Goal: Task Accomplishment & Management: Manage account settings

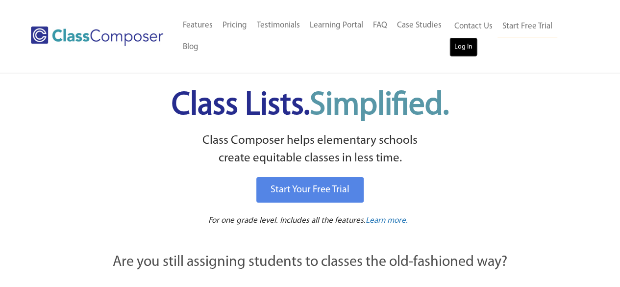
click at [458, 40] on link "Log In" at bounding box center [464, 47] width 28 height 20
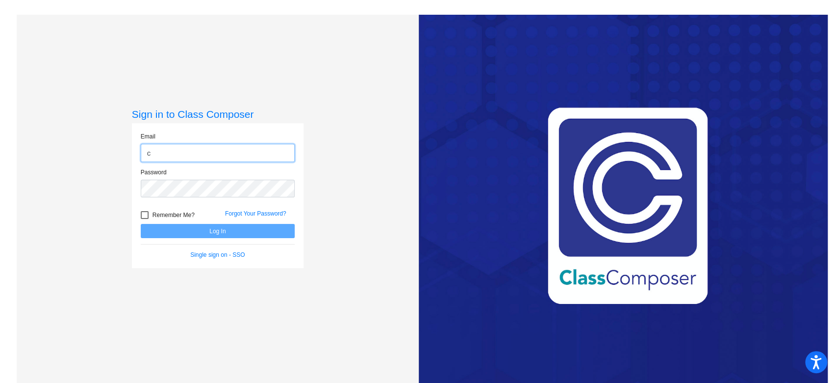
type input "carrie.mock@lcps.org"
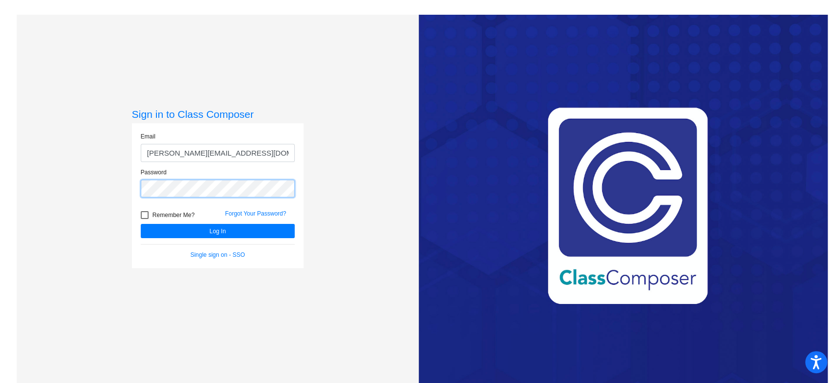
click at [141, 224] on button "Log In" at bounding box center [218, 231] width 154 height 14
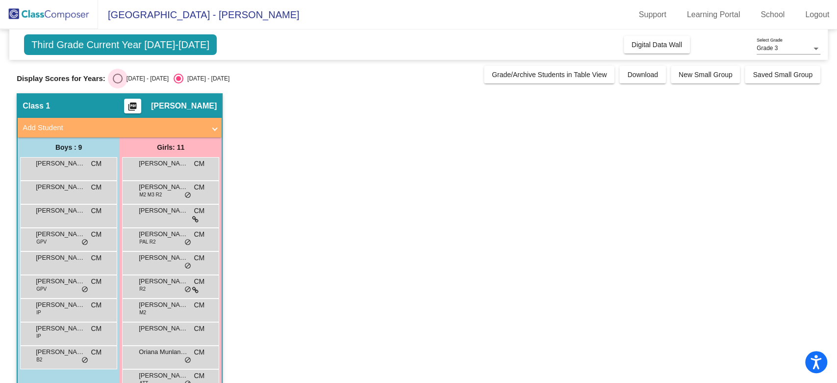
click at [115, 77] on div "Select an option" at bounding box center [118, 79] width 10 height 10
click at [117, 83] on input "2024 - 2025" at bounding box center [117, 83] width 0 height 0
radio input "true"
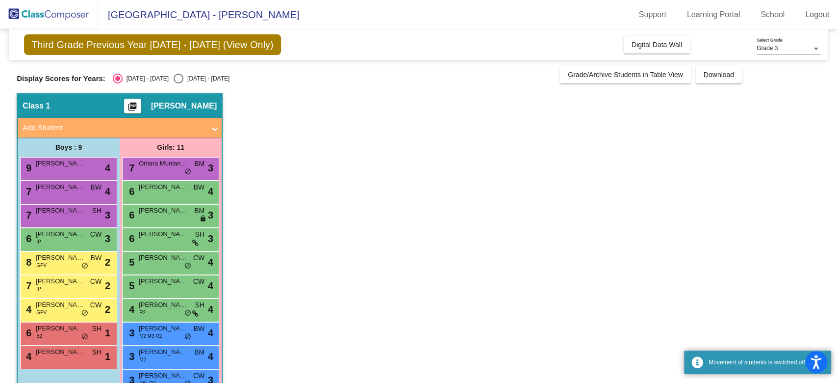
scroll to position [48, 0]
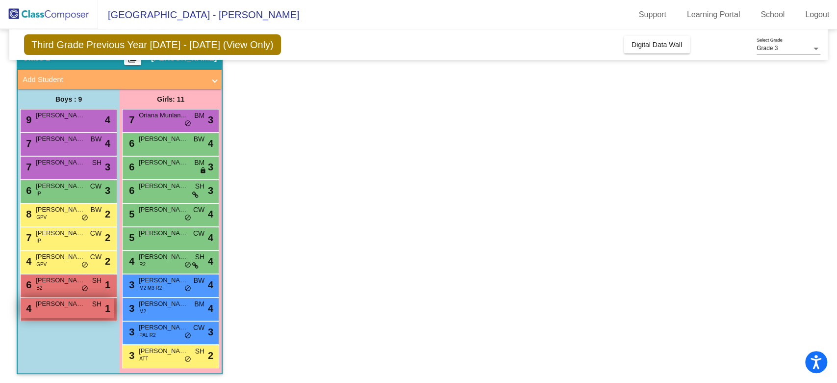
click at [48, 310] on div "4 Dean Spring SH lock do_not_disturb_alt 1" at bounding box center [68, 308] width 94 height 20
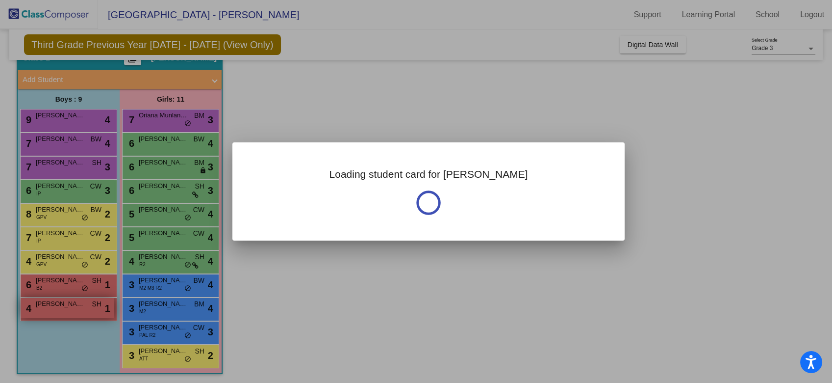
click at [48, 310] on div at bounding box center [416, 191] width 832 height 383
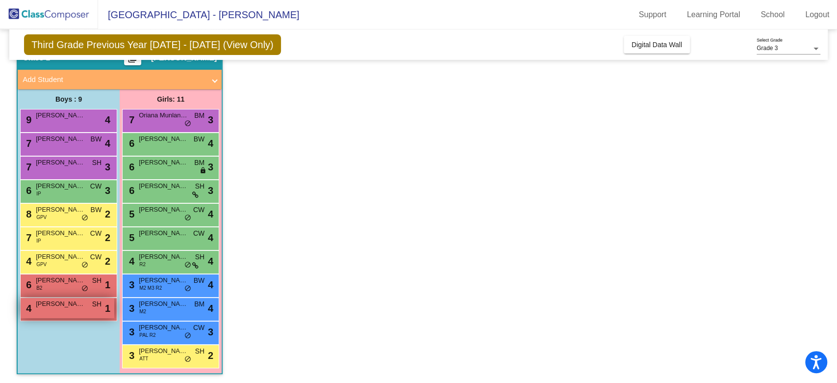
click at [48, 310] on div "4 Dean Spring SH lock do_not_disturb_alt 1" at bounding box center [68, 308] width 94 height 20
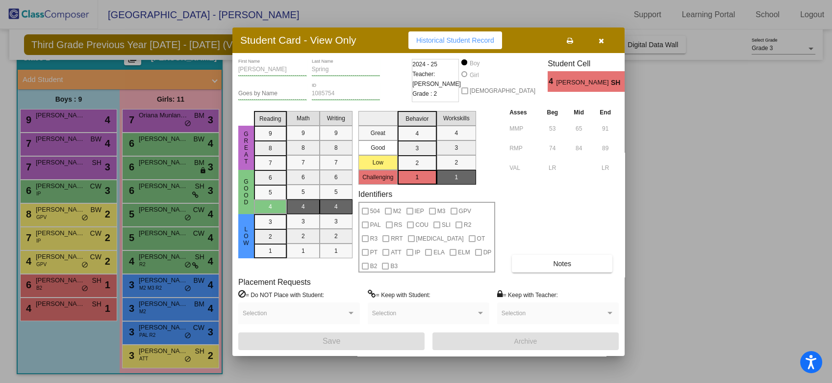
click at [74, 168] on div at bounding box center [416, 191] width 832 height 383
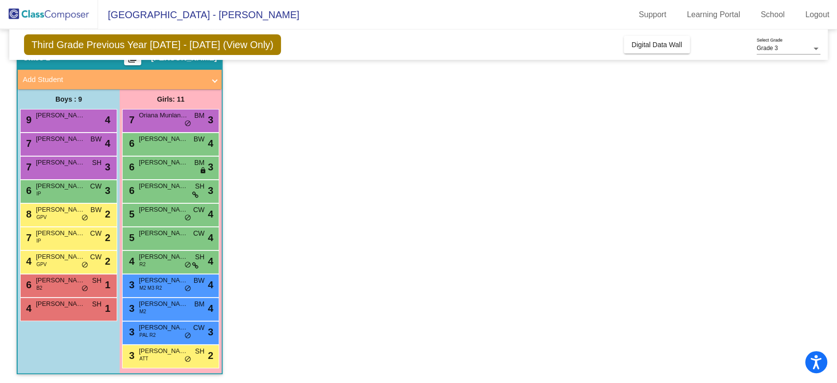
click at [74, 168] on div "7 Charles Cropper SH lock do_not_disturb_alt 3" at bounding box center [68, 166] width 94 height 20
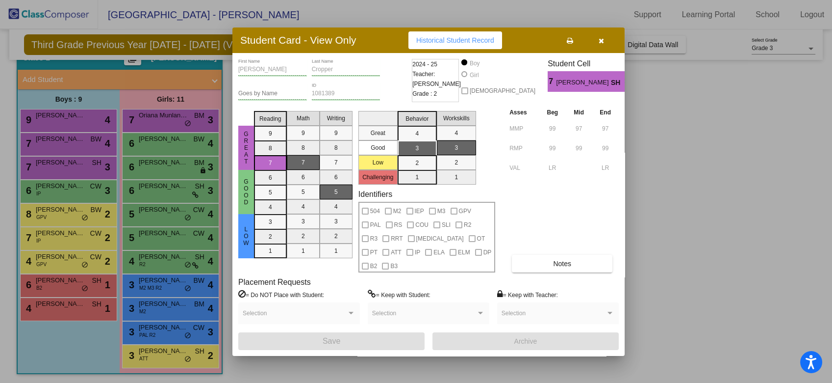
click at [188, 309] on div at bounding box center [416, 191] width 832 height 383
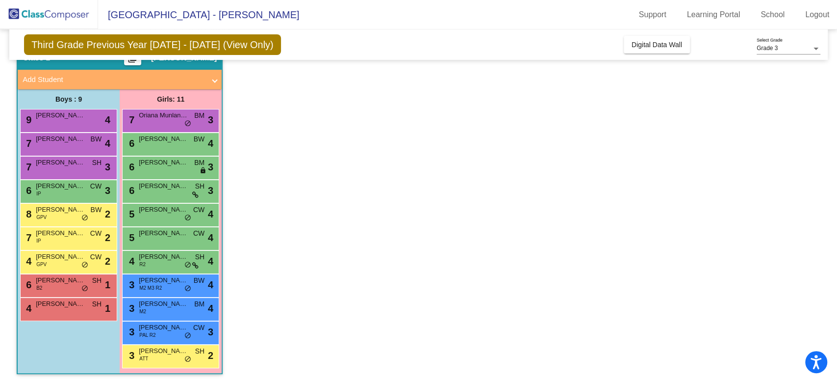
click at [188, 309] on div "3 Molly Murnane M2 BM lock do_not_disturb_alt 4" at bounding box center [171, 308] width 94 height 20
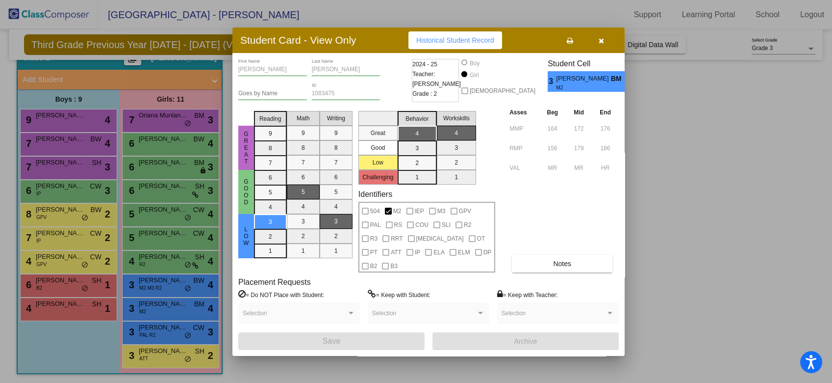
click at [173, 359] on div at bounding box center [416, 191] width 832 height 383
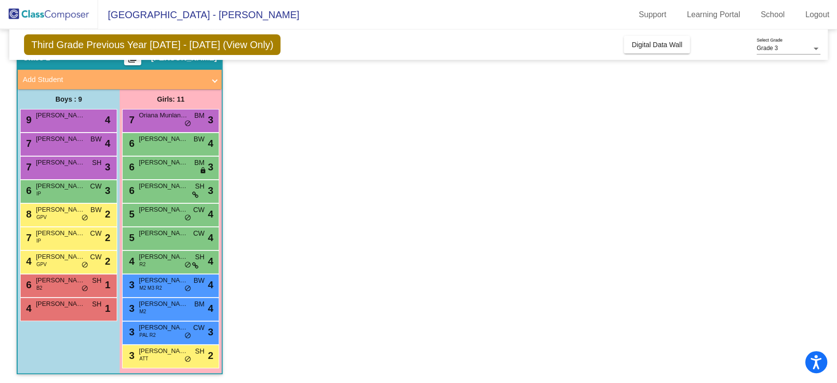
click at [173, 359] on div "3 Paris Pratt ATT SH lock do_not_disturb_alt 2" at bounding box center [171, 355] width 94 height 20
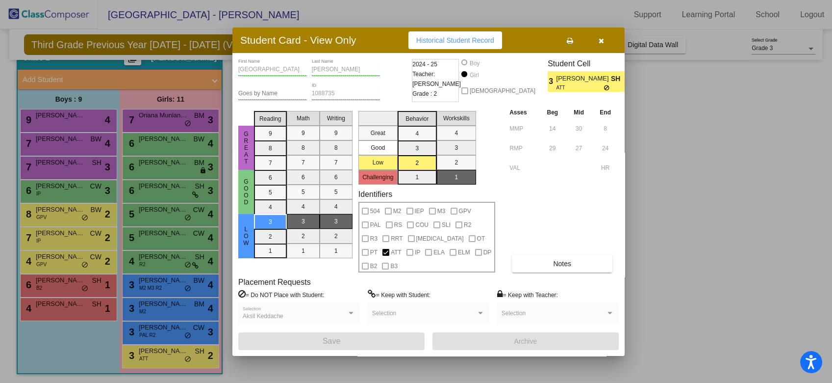
click at [168, 335] on div at bounding box center [416, 191] width 832 height 383
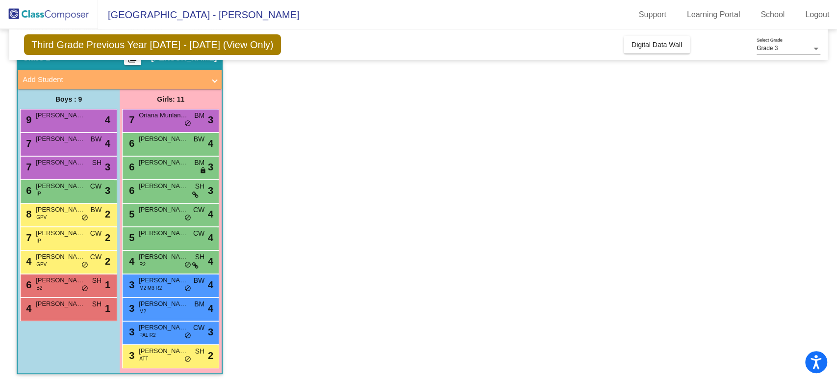
click at [168, 335] on div "3 Isabella Harshman PAL R2 CW lock do_not_disturb_alt 3" at bounding box center [171, 331] width 94 height 20
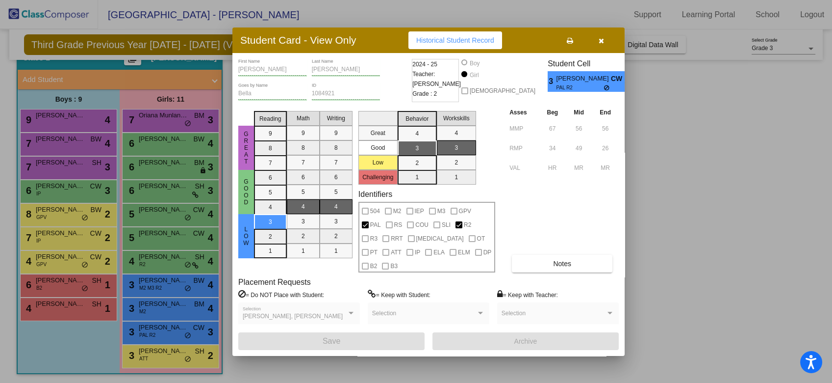
click at [168, 308] on div at bounding box center [416, 191] width 832 height 383
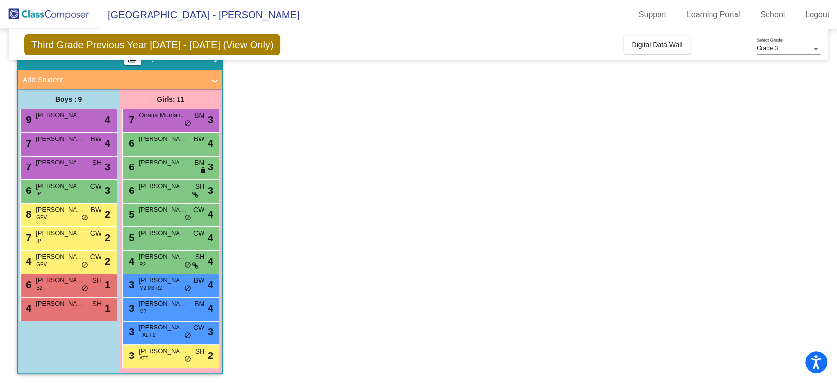
click at [168, 308] on div "3 Molly Murnane M2 BM lock do_not_disturb_alt 4" at bounding box center [171, 308] width 94 height 20
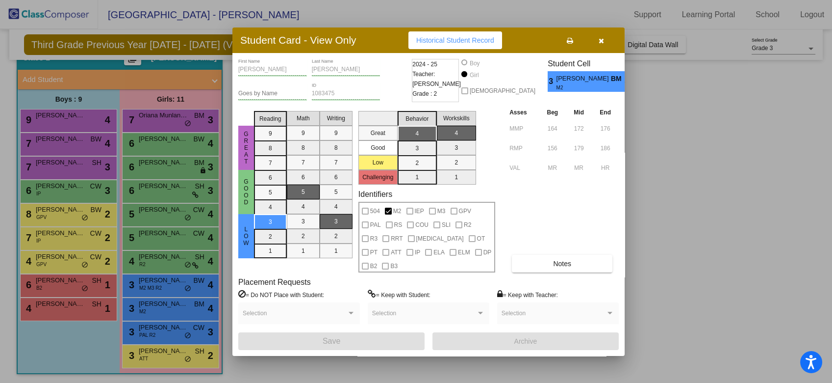
click at [73, 310] on div at bounding box center [416, 191] width 832 height 383
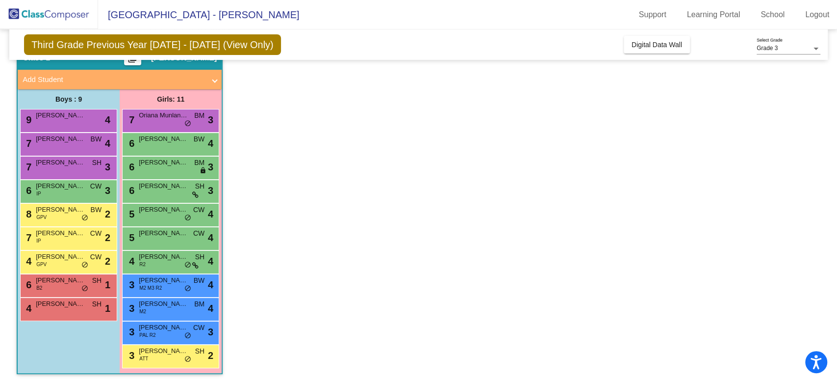
click at [73, 310] on div "4 Dean Spring SH lock do_not_disturb_alt 1" at bounding box center [68, 308] width 94 height 20
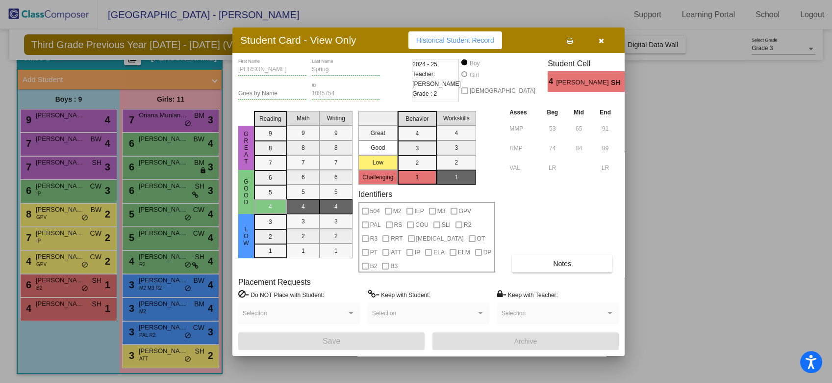
click at [61, 287] on div at bounding box center [416, 191] width 832 height 383
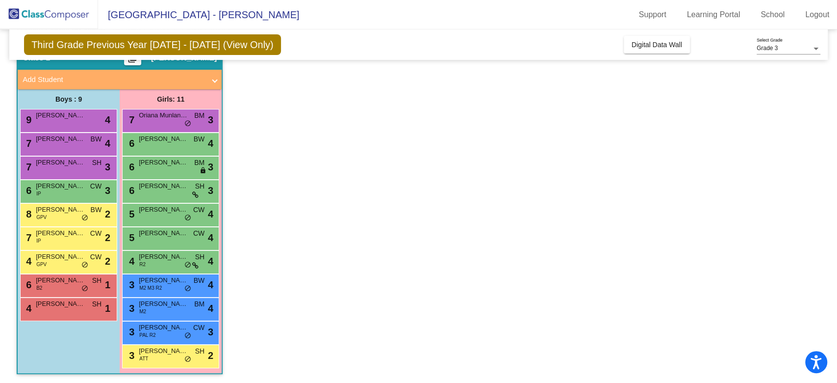
click at [61, 287] on div "6 Robert McLellan B2 SH lock do_not_disturb_alt 1" at bounding box center [68, 284] width 94 height 20
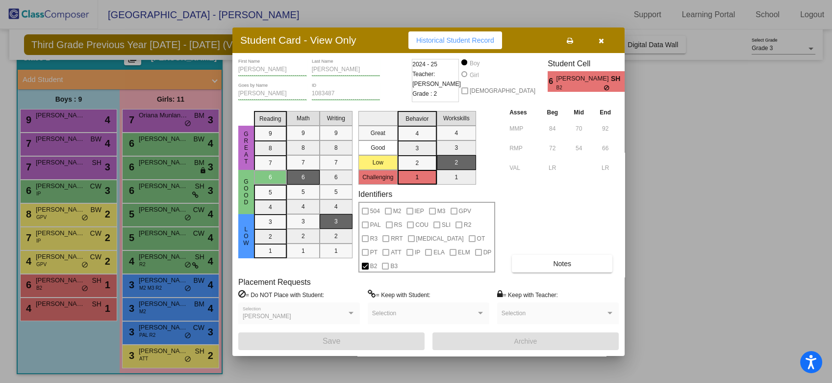
click at [64, 259] on div at bounding box center [416, 191] width 832 height 383
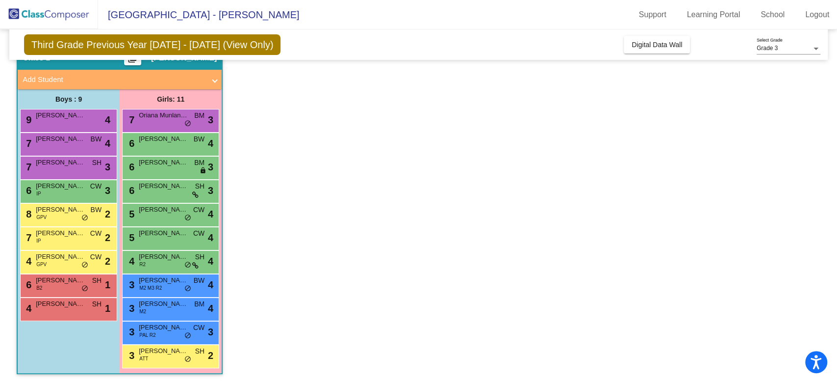
click at [64, 259] on span "Connor Cannice" at bounding box center [60, 257] width 49 height 10
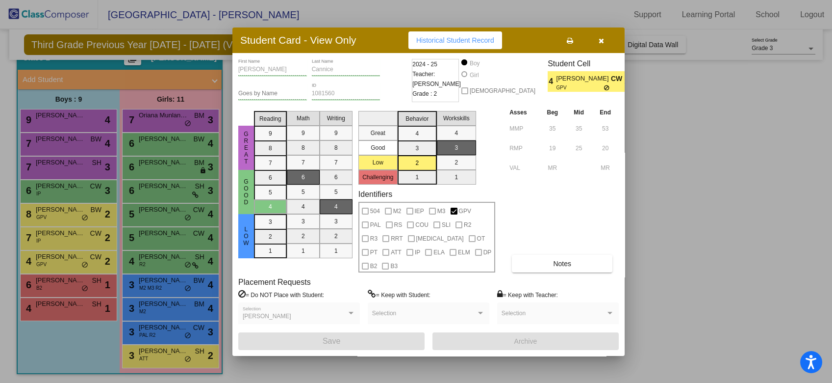
click at [64, 240] on div at bounding box center [416, 191] width 832 height 383
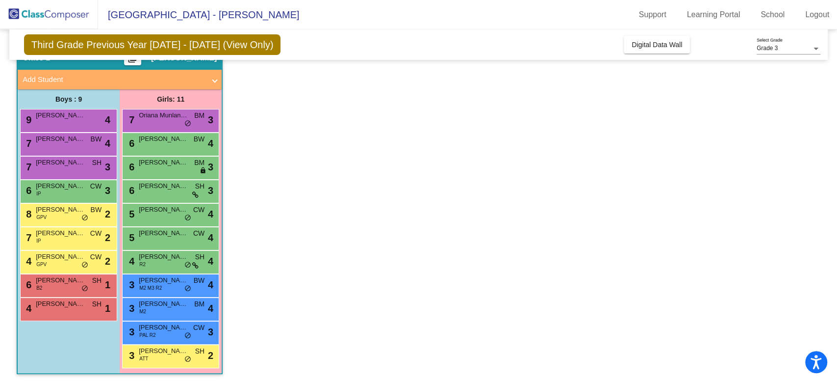
click at [64, 240] on div "7 Luca MacIntyre IP CW lock do_not_disturb_alt 2" at bounding box center [68, 237] width 94 height 20
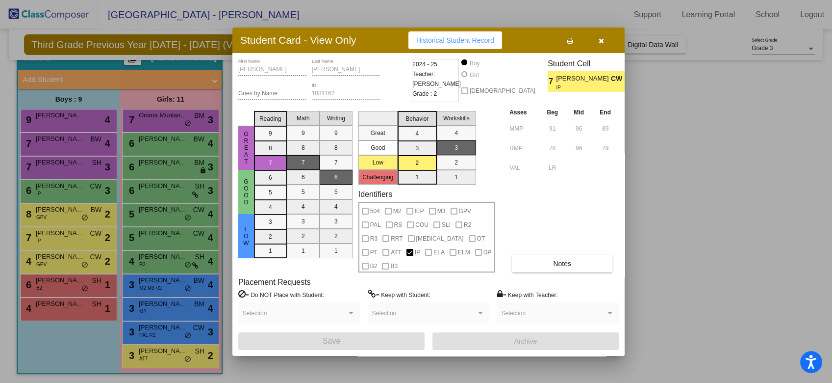
click at [68, 215] on div at bounding box center [416, 191] width 832 height 383
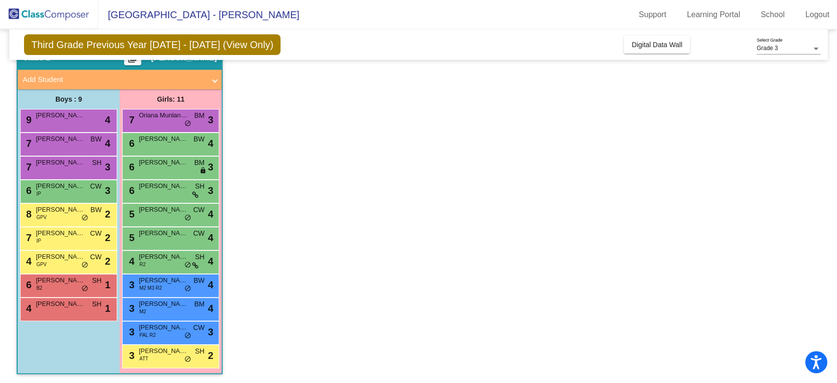
click at [68, 215] on div "8 Ethan Chao GPV BW lock do_not_disturb_alt 2" at bounding box center [68, 214] width 94 height 20
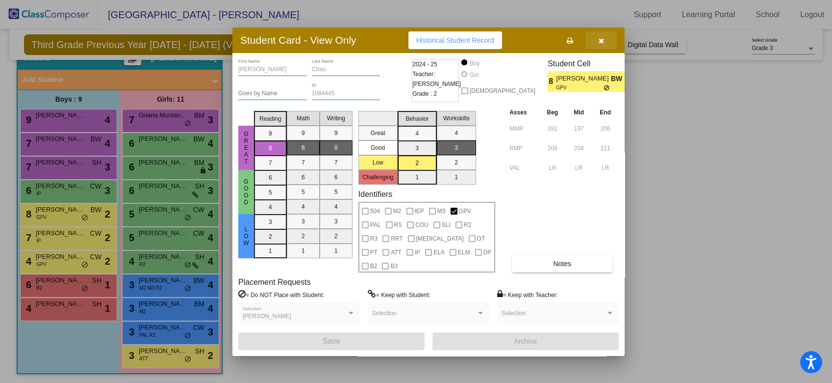
click at [602, 44] on icon "button" at bounding box center [601, 40] width 5 height 7
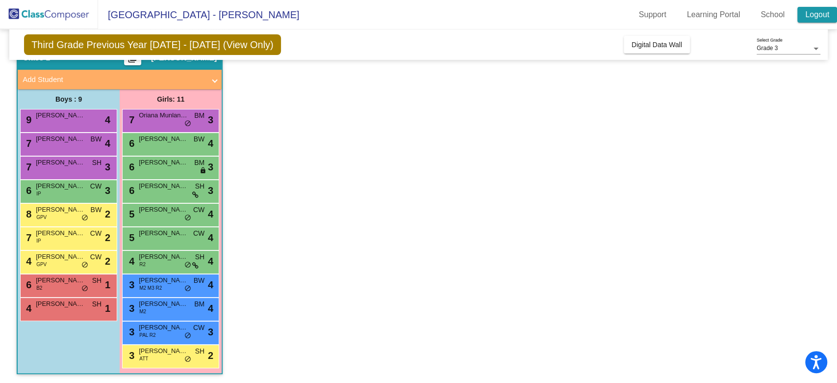
click at [819, 14] on link "Logout" at bounding box center [817, 15] width 40 height 16
